Goal: Communication & Community: Answer question/provide support

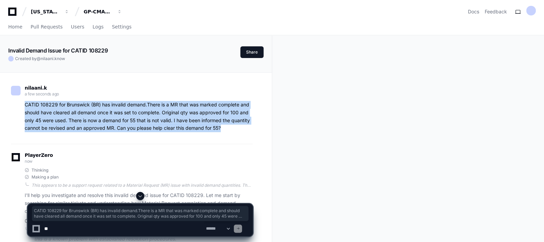
click at [141, 195] on span at bounding box center [139, 195] width 5 height 5
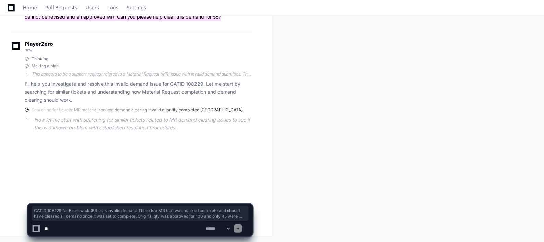
scroll to position [111, 0]
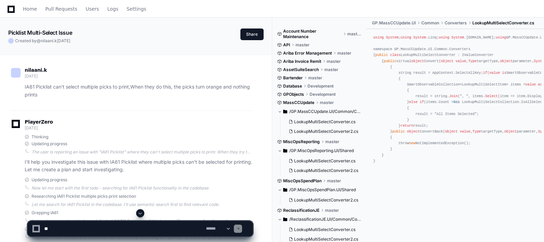
scroll to position [19, 0]
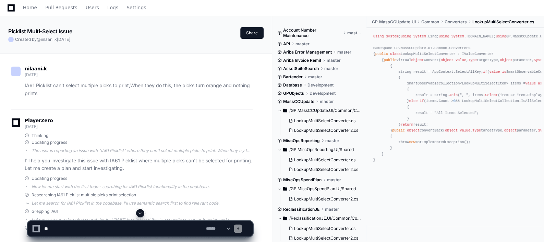
click at [139, 209] on button at bounding box center [140, 213] width 8 height 8
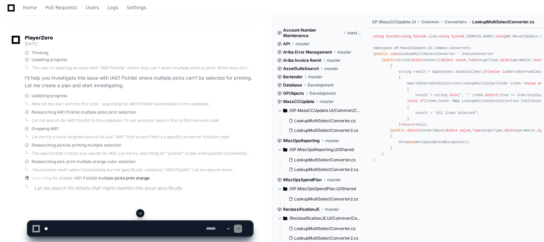
scroll to position [111, 0]
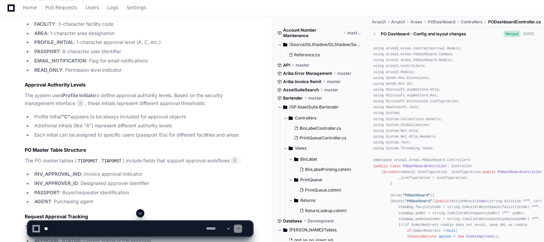
scroll to position [663, 0]
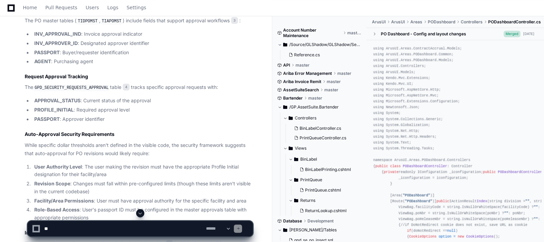
click at [140, 215] on span at bounding box center [139, 212] width 5 height 5
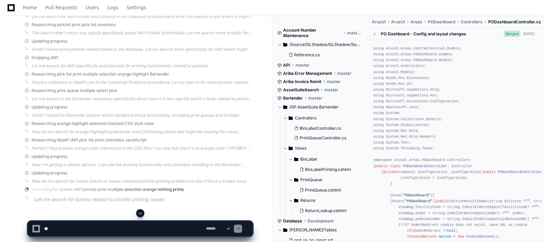
scroll to position [1123, 0]
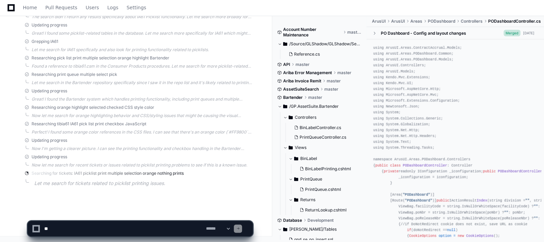
click at [128, 230] on textarea at bounding box center [123, 228] width 161 height 15
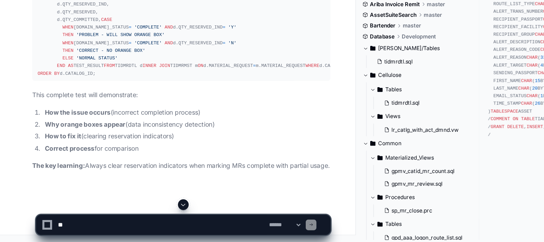
scroll to position [8434, 0]
click at [79, 227] on textarea at bounding box center [123, 228] width 161 height 15
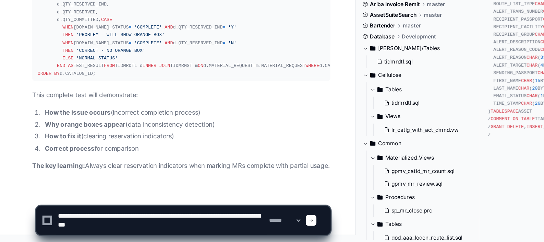
type textarea "**********"
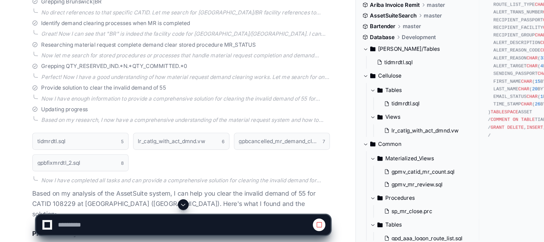
scroll to position [1520, 0]
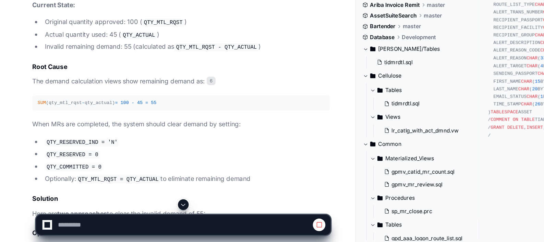
click at [140, 211] on span at bounding box center [139, 212] width 5 height 5
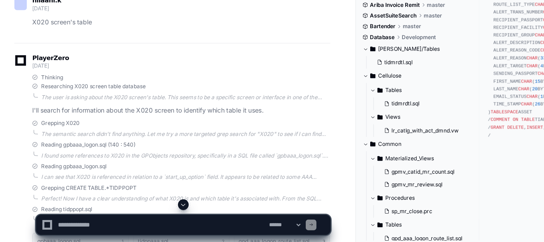
scroll to position [194, 0]
click at [141, 212] on span at bounding box center [139, 212] width 5 height 5
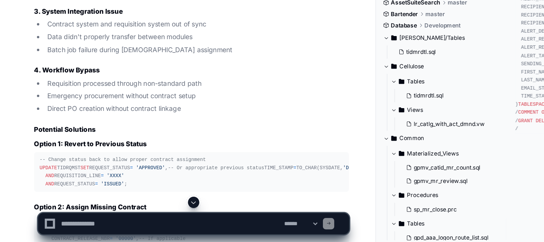
scroll to position [8736, 0]
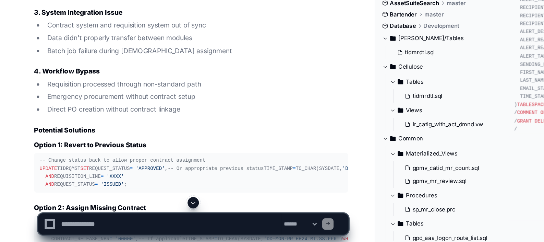
click at [81, 230] on textarea at bounding box center [123, 228] width 161 height 15
click at [72, 231] on textarea at bounding box center [123, 228] width 161 height 15
paste textarea "**********"
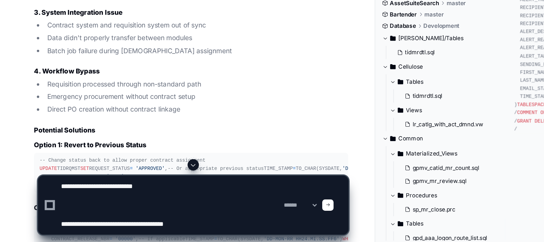
type textarea "**********"
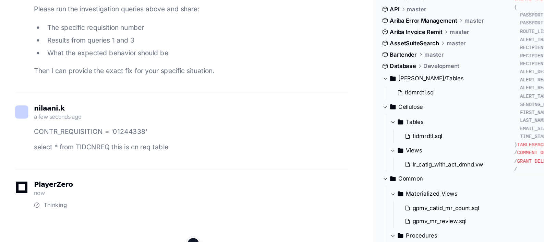
scroll to position [0, 0]
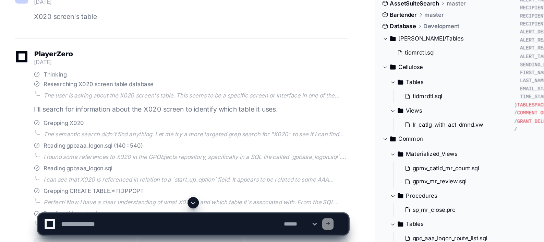
click at [141, 211] on span at bounding box center [139, 212] width 5 height 5
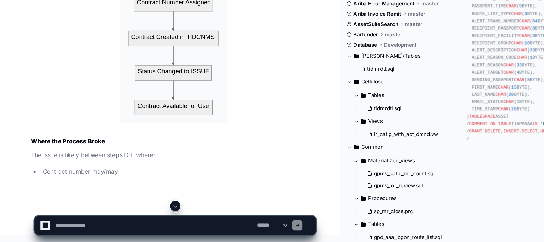
scroll to position [9969, 0]
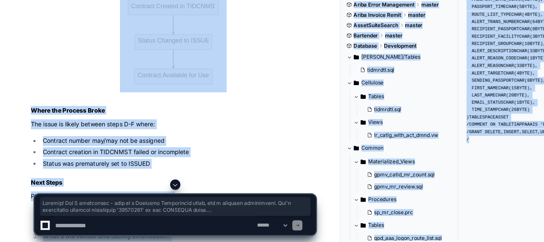
drag, startPoint x: 93, startPoint y: 193, endPoint x: 109, endPoint y: 196, distance: 16.8
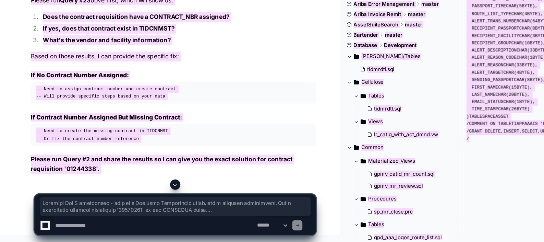
scroll to position [10137, 0]
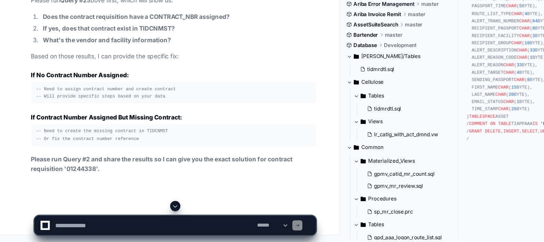
paste textarea "**********"
click at [97, 228] on textarea at bounding box center [123, 228] width 161 height 15
type textarea "**********"
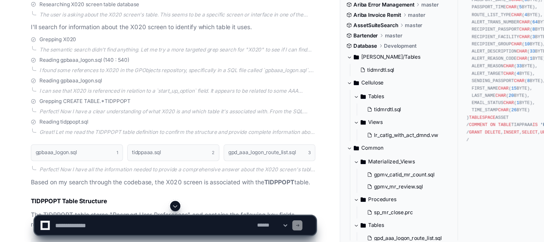
scroll to position [359, 0]
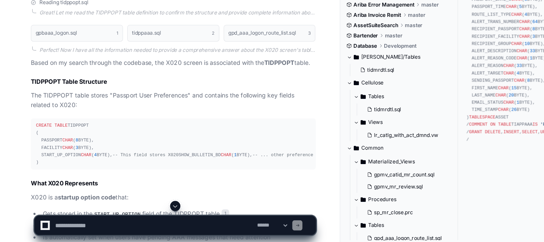
click at [138, 213] on span at bounding box center [139, 212] width 5 height 5
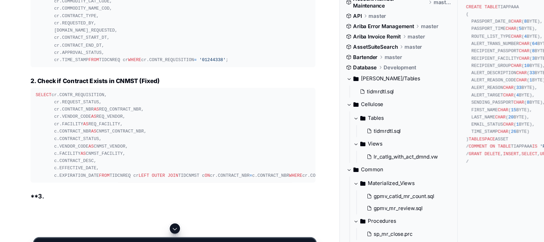
scroll to position [11327, 0]
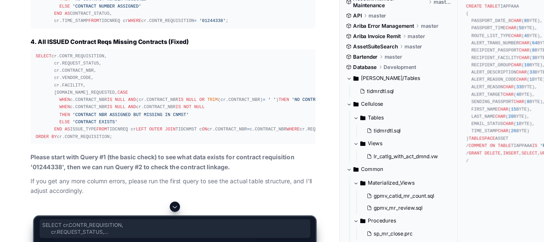
drag, startPoint x: 28, startPoint y: 73, endPoint x: 112, endPoint y: 175, distance: 131.7
copy div "SELECT cr.CONTR_REQUISITION, cr.REQUEST_STATUS, cr.CONTRACT_NBR, cr.CONTRACT_RE…"
drag, startPoint x: 29, startPoint y: 74, endPoint x: 118, endPoint y: 175, distance: 135.1
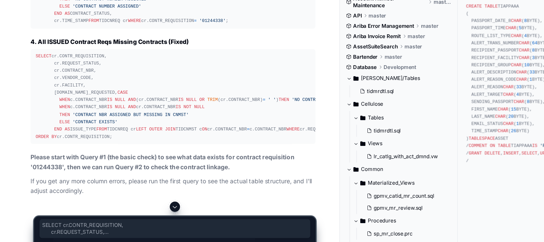
copy div "SELECT cr.CONTR_REQUISITION, cr.REQUEST_STATUS, cr.CONTRACT_NBR, cr.CONTRACT_RE…"
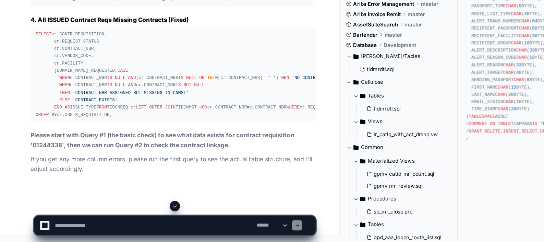
scroll to position [11425, 0]
click at [77, 232] on textarea at bounding box center [123, 228] width 161 height 15
paste textarea "**********"
type textarea "**********"
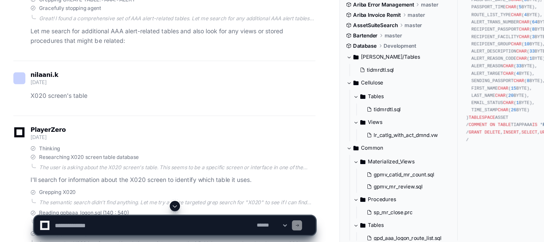
scroll to position [165, 0]
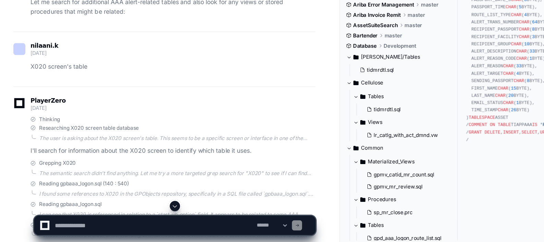
click at [137, 212] on span at bounding box center [139, 212] width 5 height 5
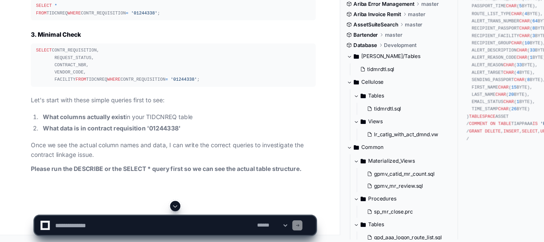
scroll to position [12038, 0]
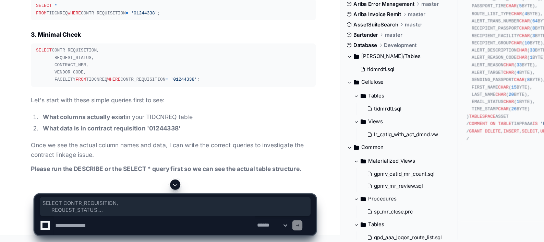
drag, startPoint x: 27, startPoint y: 121, endPoint x: 106, endPoint y: 149, distance: 83.7
click at [106, 118] on pre "SELECT CONTR_REQUISITION, REQUEST_STATUS, CONTRACT_NBR, VENDOR_CODE, FACILITY F…" at bounding box center [139, 100] width 228 height 35
click at [80, 229] on textarea at bounding box center [123, 228] width 161 height 15
paste textarea "**********"
type textarea "**********"
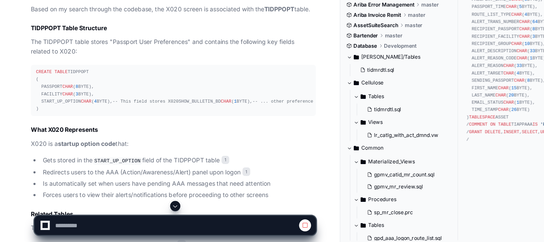
scroll to position [417, 0]
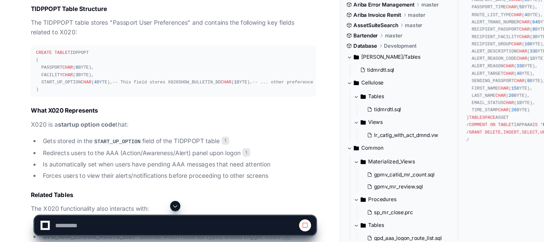
click at [141, 215] on span at bounding box center [139, 212] width 5 height 5
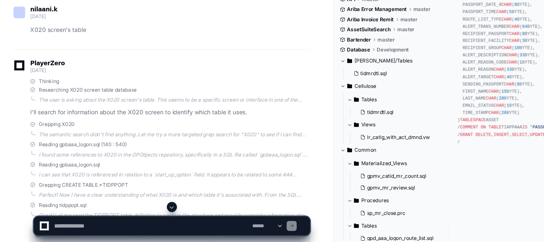
scroll to position [562, 0]
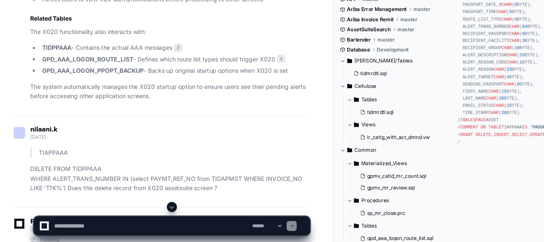
click at [139, 215] on span at bounding box center [139, 212] width 5 height 5
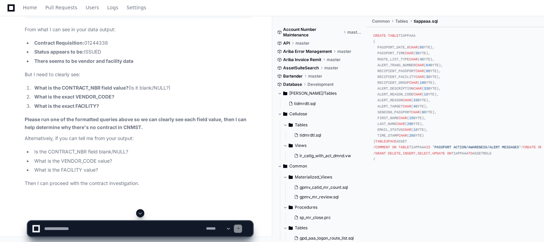
scroll to position [12470, 0]
paste textarea "**********"
click at [73, 226] on textarea at bounding box center [123, 228] width 161 height 15
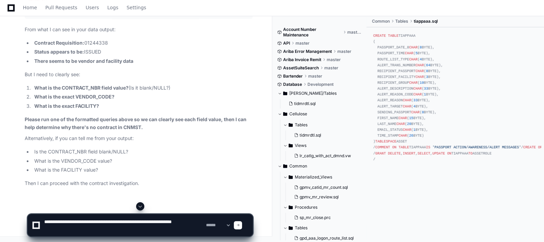
type textarea "**********"
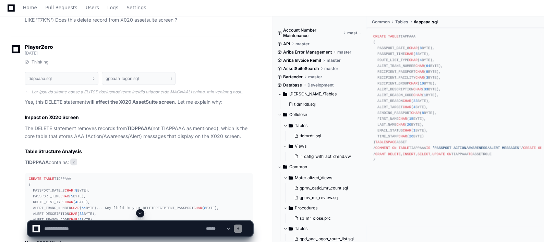
scroll to position [885, 0]
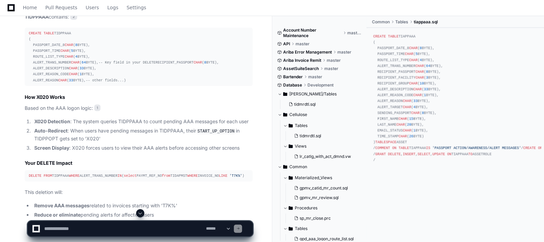
click at [139, 216] on button at bounding box center [140, 213] width 8 height 8
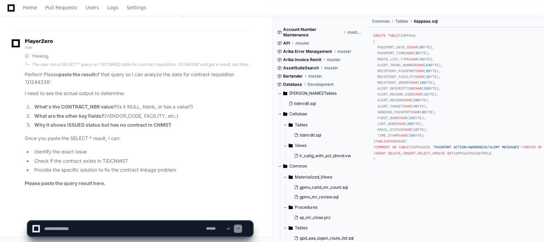
scroll to position [12824, 0]
click at [84, 227] on textarea at bounding box center [123, 228] width 161 height 15
paste textarea "**********"
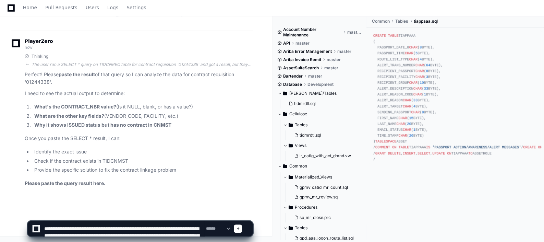
scroll to position [16, 0]
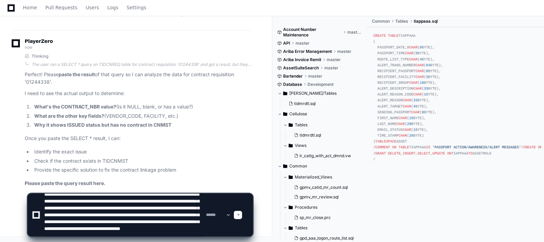
type textarea "**********"
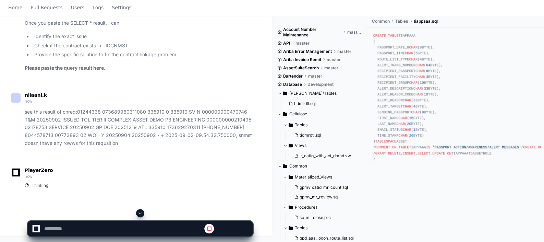
scroll to position [0, 0]
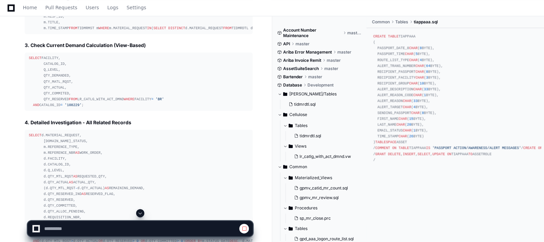
click at [141, 209] on button at bounding box center [140, 213] width 8 height 8
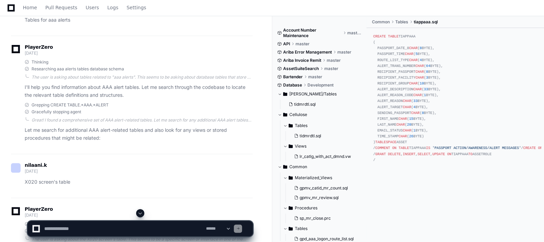
click at [139, 210] on button at bounding box center [140, 213] width 8 height 8
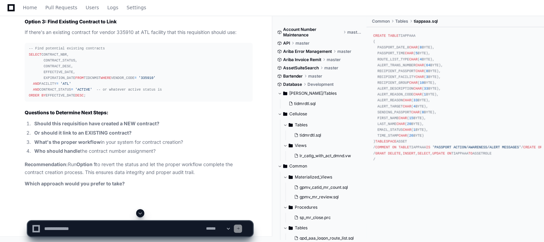
scroll to position [13271, 0]
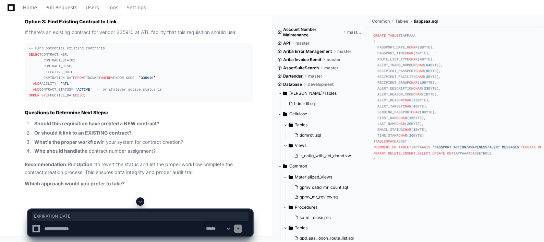
drag, startPoint x: 194, startPoint y: 166, endPoint x: 171, endPoint y: 161, distance: 23.4
